Goal: Task Accomplishment & Management: Manage account settings

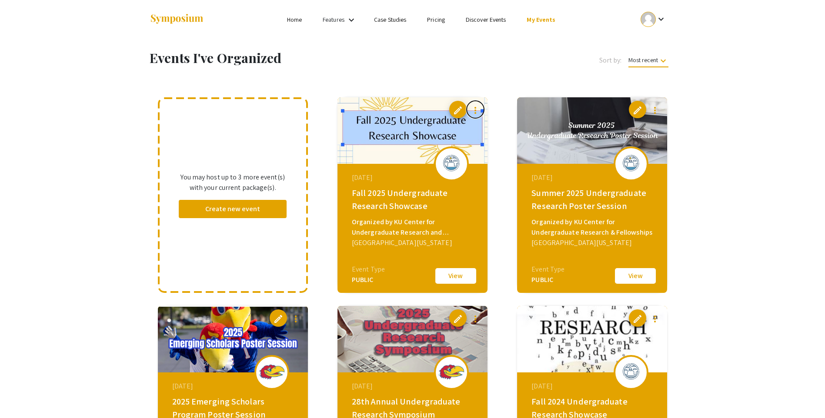
click at [475, 112] on mat-icon "more_vert" at bounding box center [475, 110] width 10 height 10
click at [448, 100] on div at bounding box center [412, 209] width 825 height 418
click at [455, 113] on span "edit" at bounding box center [457, 110] width 10 height 10
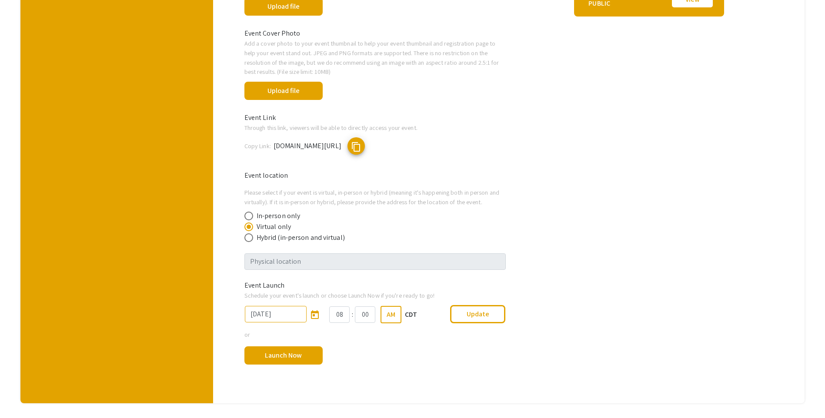
scroll to position [348, 0]
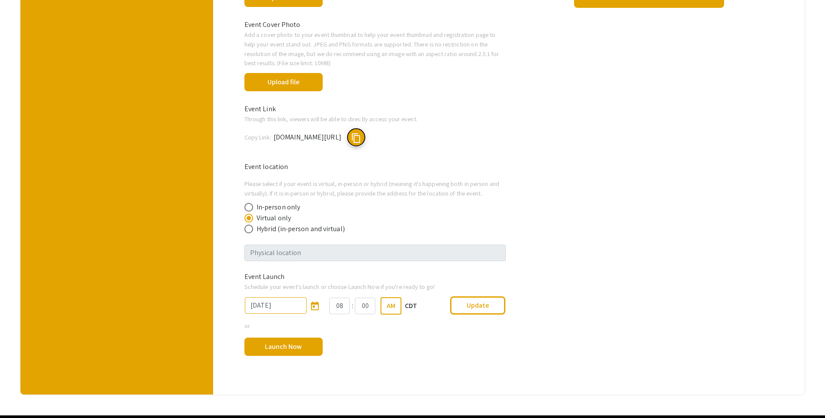
click at [361, 138] on span "content_copy" at bounding box center [356, 138] width 10 height 10
